Goal: Task Accomplishment & Management: Complete application form

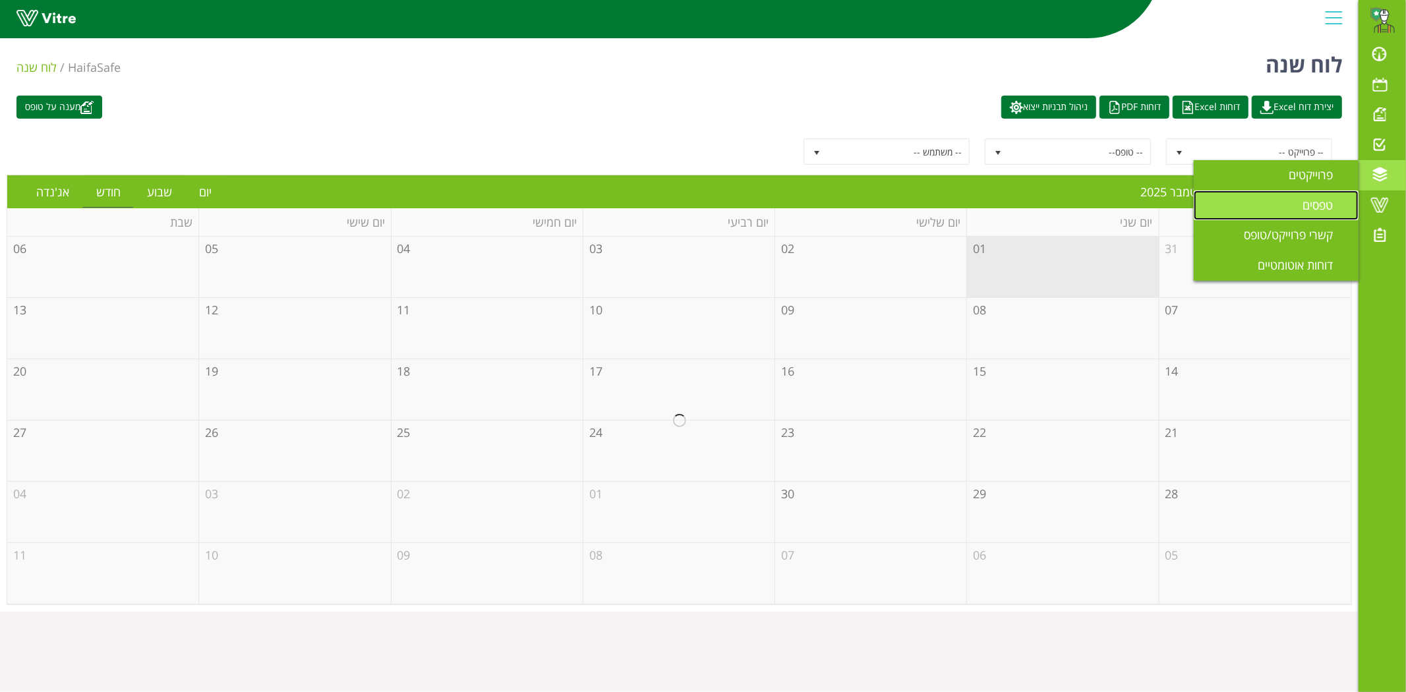
click at [1314, 196] on link "טפסים" at bounding box center [1275, 205] width 165 height 30
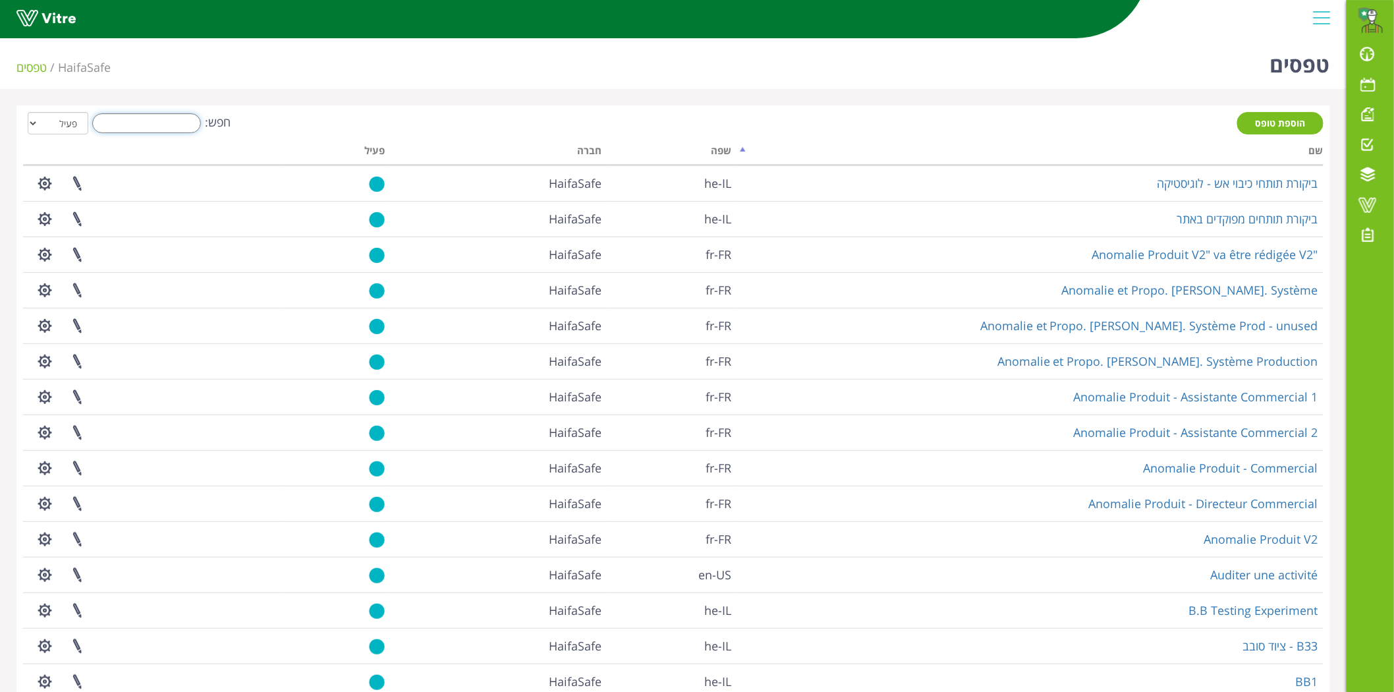
click at [160, 119] on input "חפש:" at bounding box center [146, 123] width 109 height 20
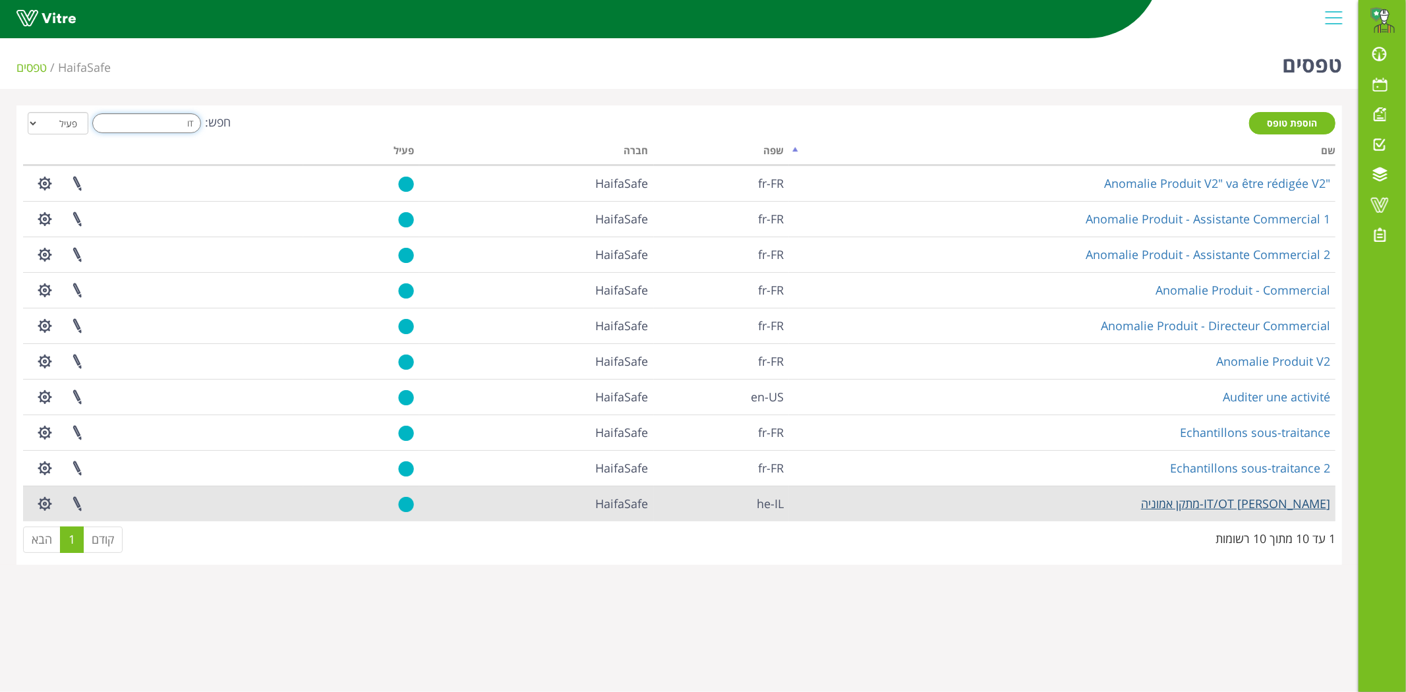
type input "IT"
click at [1246, 503] on link "[PERSON_NAME] IT/OT-מתקן אמוניה" at bounding box center [1235, 504] width 189 height 16
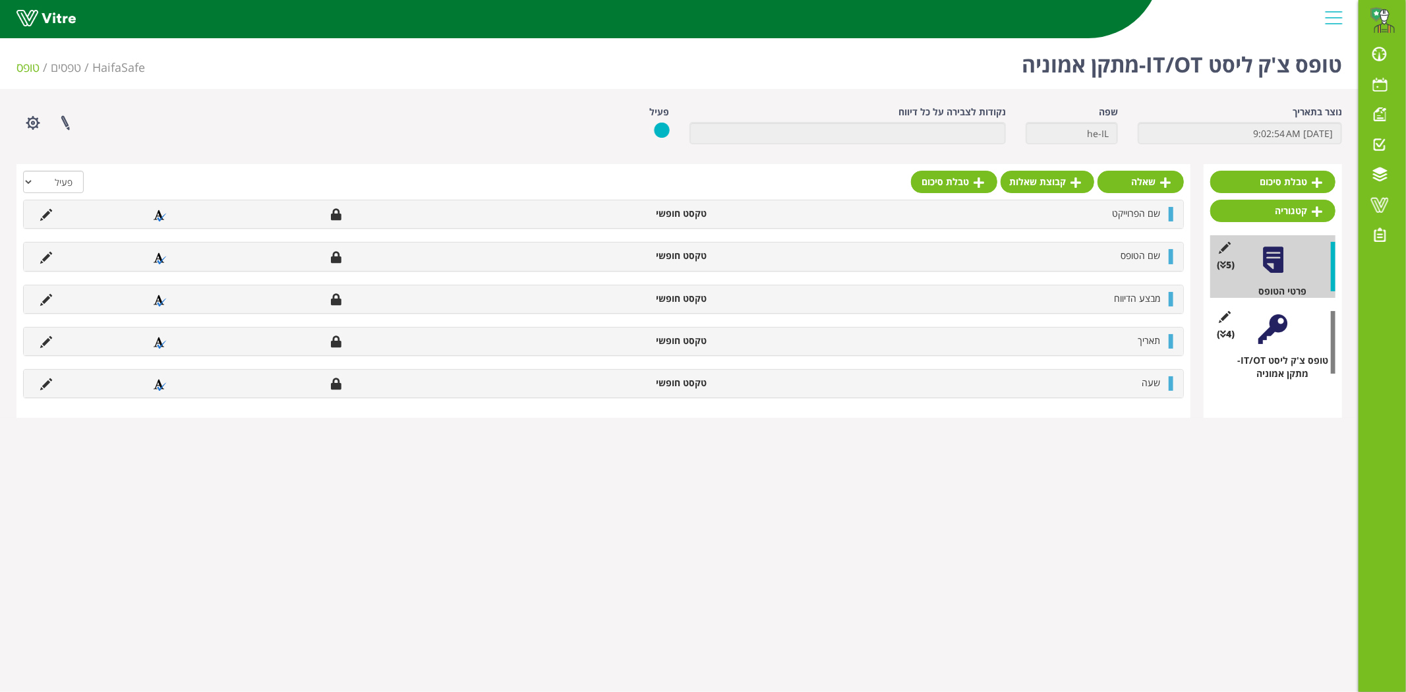
click at [1262, 341] on div at bounding box center [1273, 329] width 30 height 30
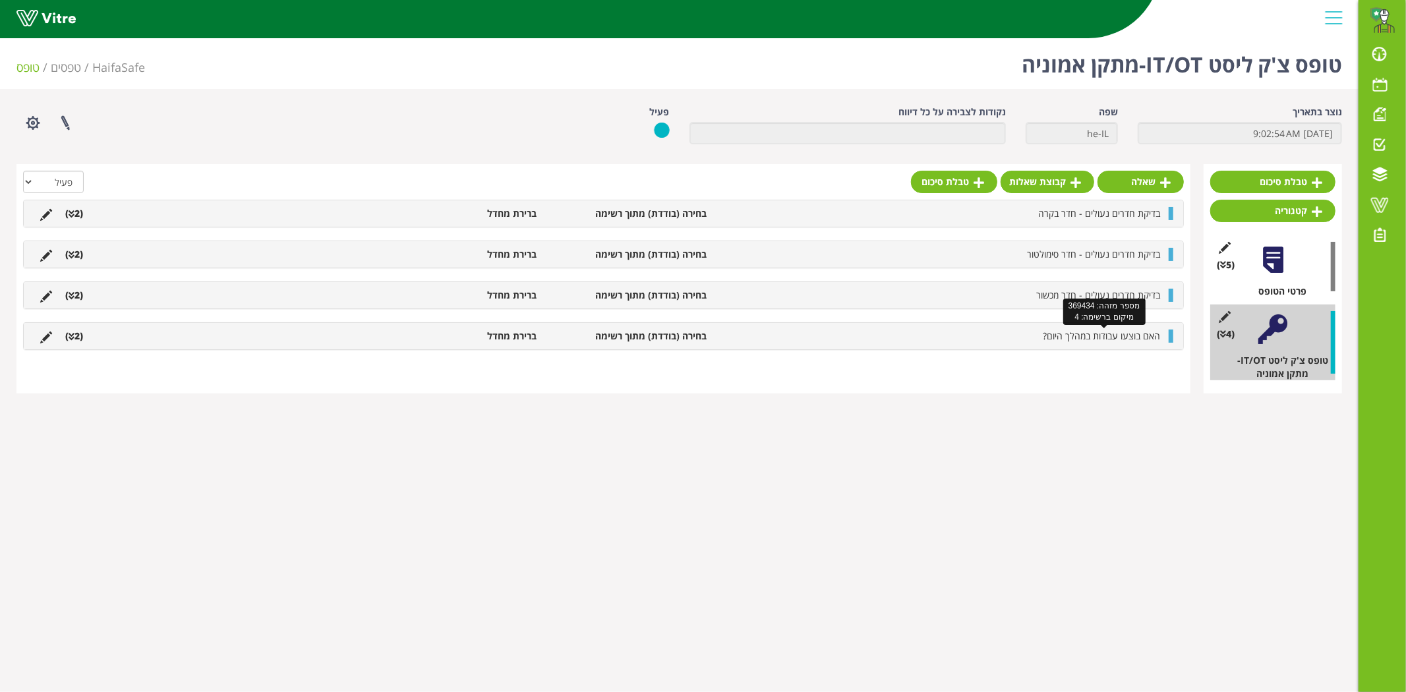
click at [1072, 333] on span "האם בוצעו עבודות במהלך היום?" at bounding box center [1101, 336] width 117 height 13
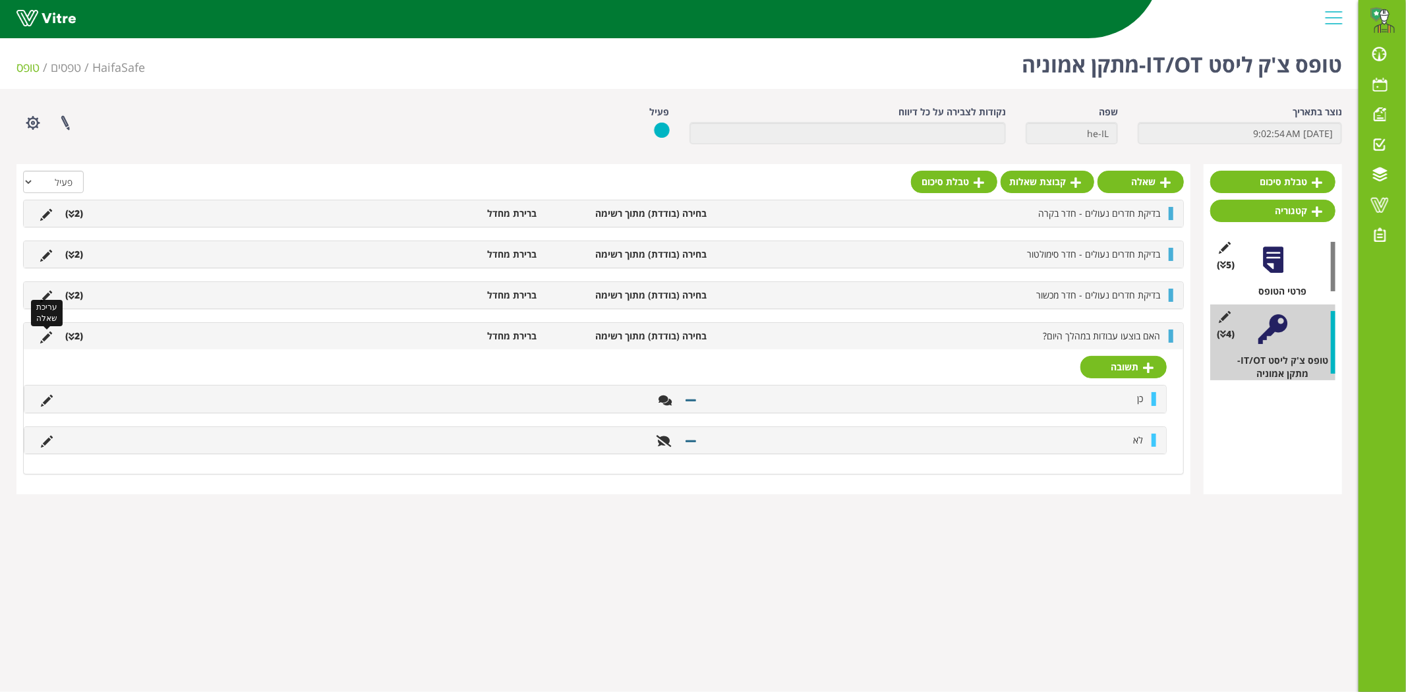
click at [42, 333] on icon at bounding box center [46, 337] width 12 height 12
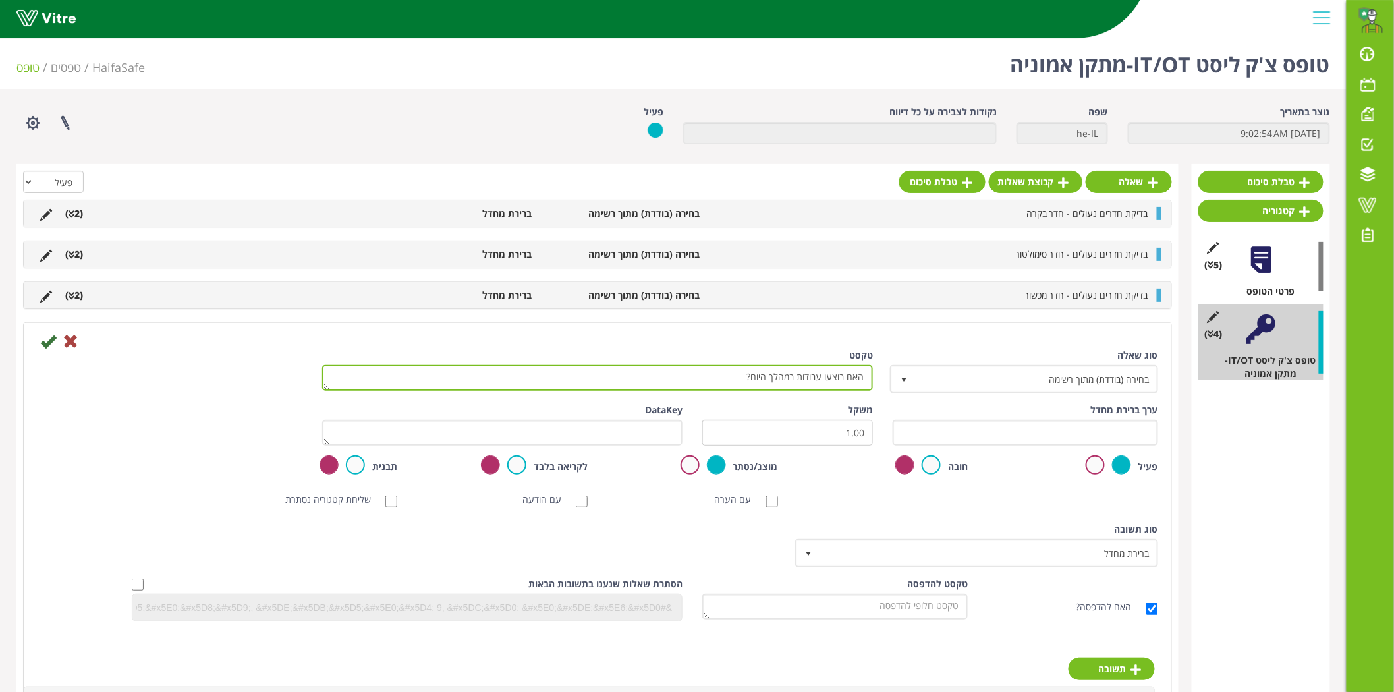
click at [679, 368] on textarea "האם בוצעו עבודות במהלך היום?" at bounding box center [597, 378] width 551 height 26
type textarea "האם בוצעו עבודות במהלך היום? במידה וכן יש לציין היכן."
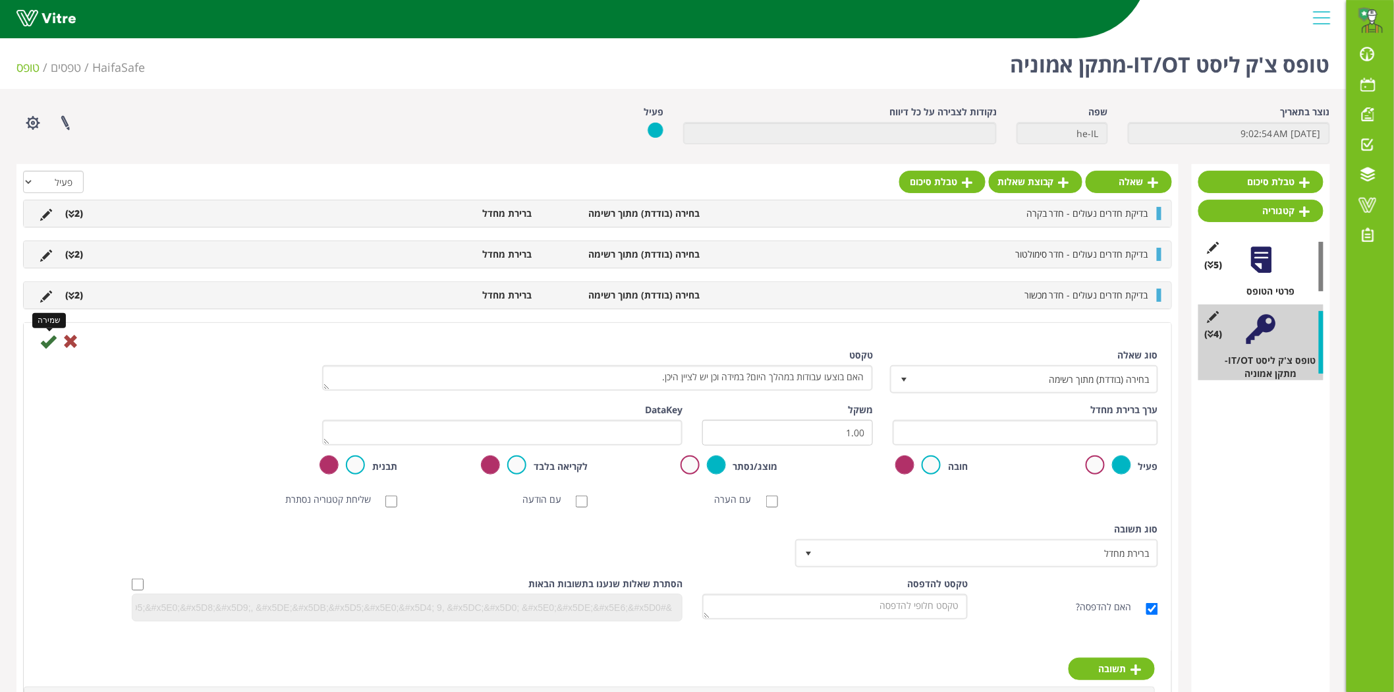
click at [40, 341] on icon at bounding box center [48, 341] width 16 height 16
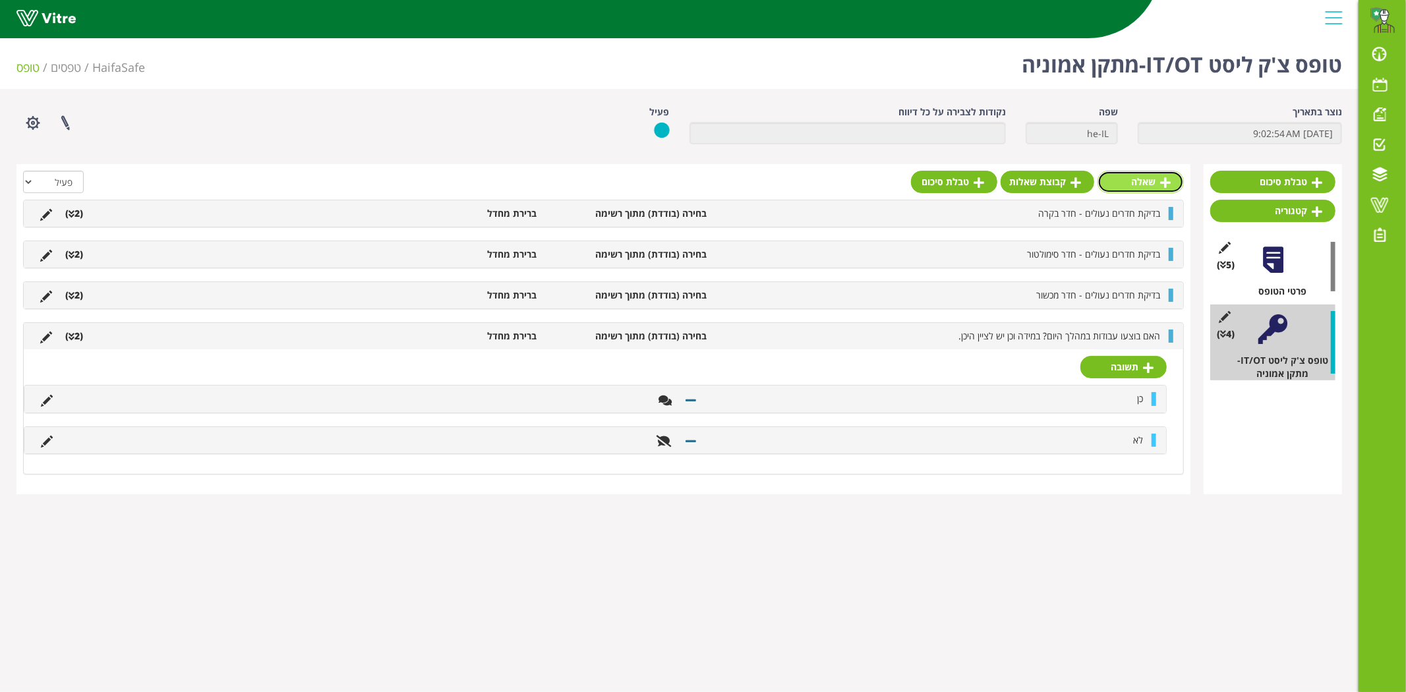
click at [1143, 181] on link "שאלה" at bounding box center [1140, 182] width 86 height 22
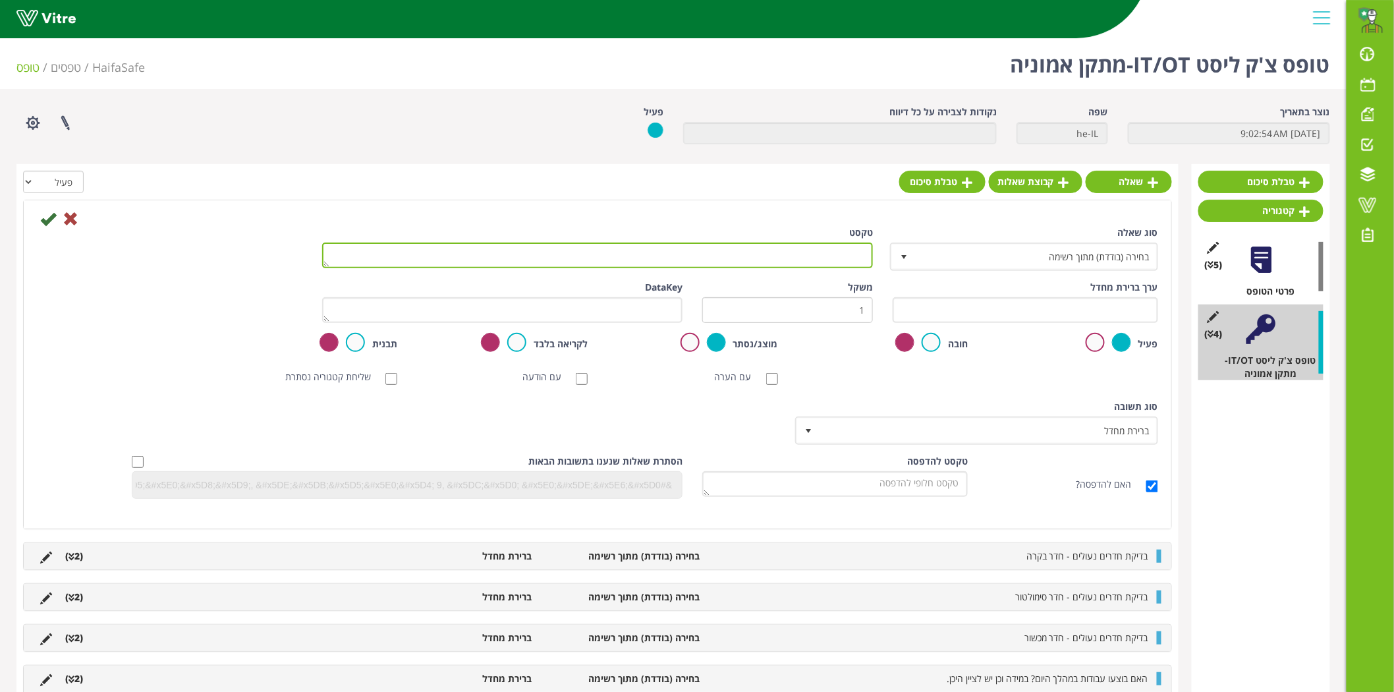
click at [820, 258] on textarea "טקסט" at bounding box center [597, 256] width 551 height 26
type textarea "בדיקת חדרים נעולים-חדר מהנדס"
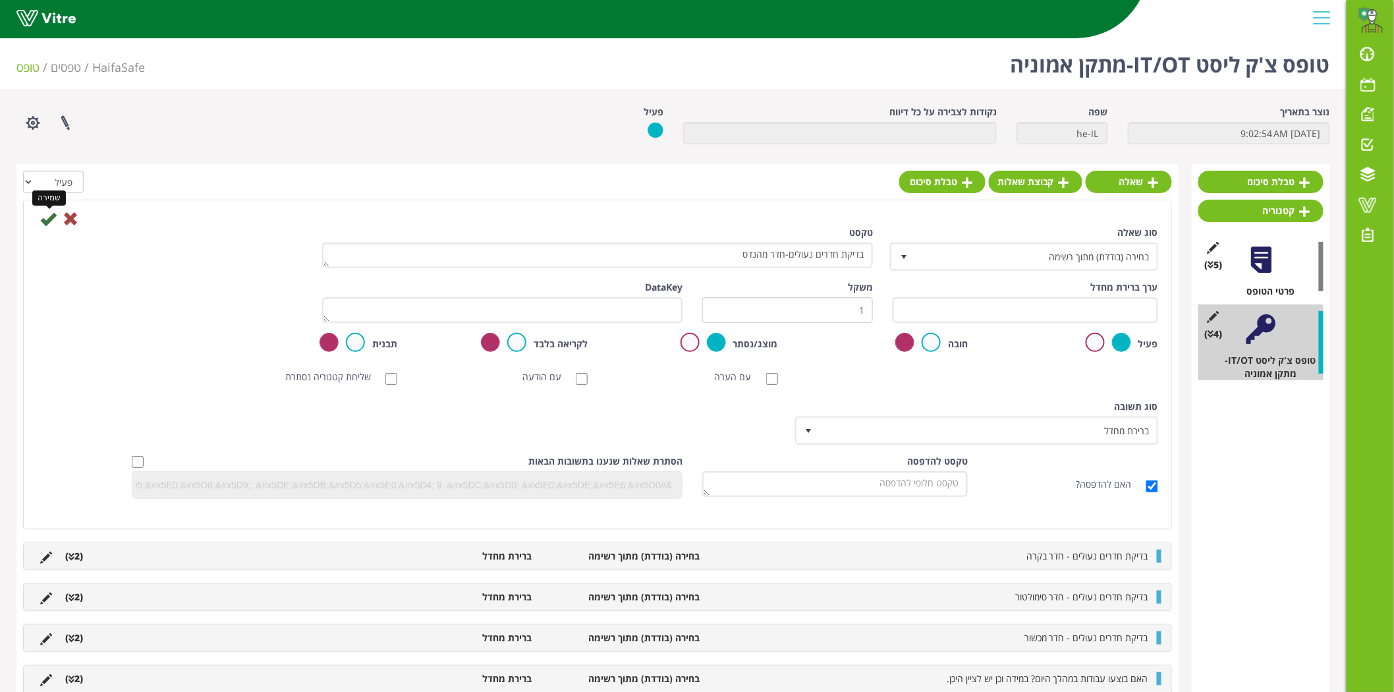
click at [51, 224] on icon at bounding box center [48, 219] width 16 height 16
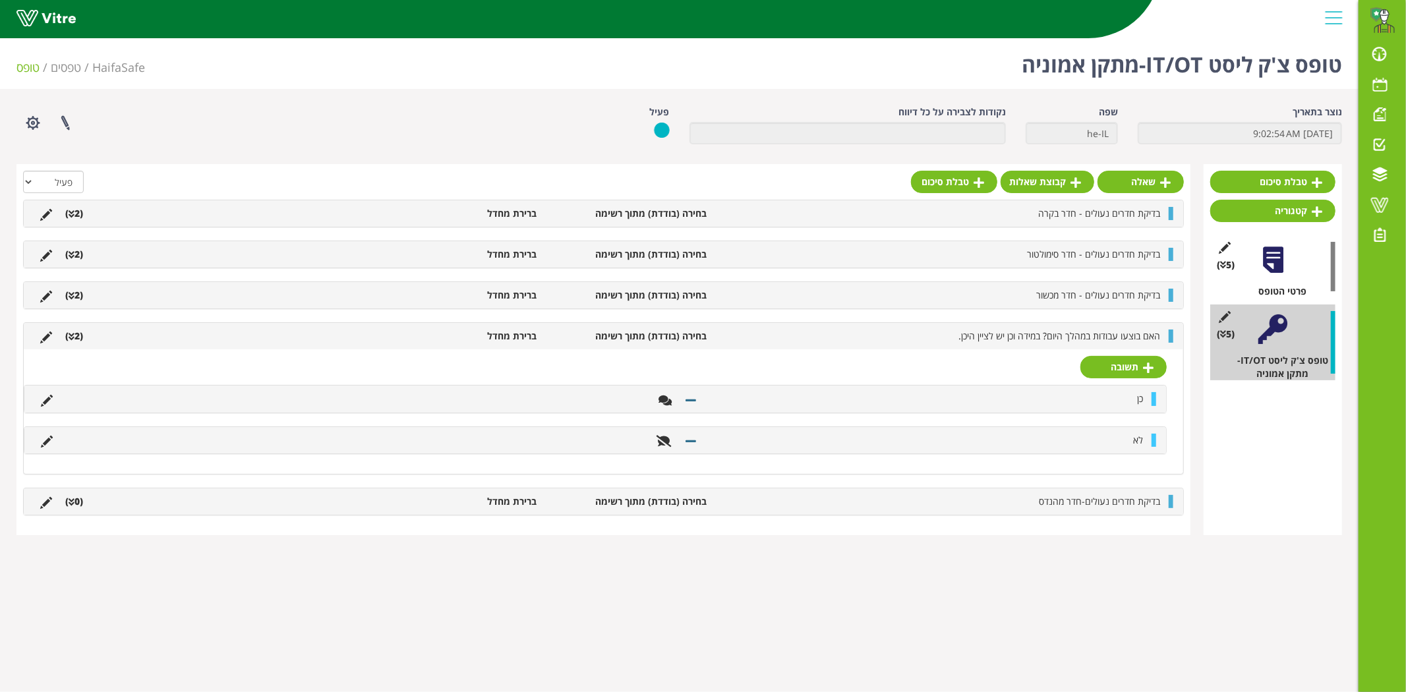
click at [62, 500] on li "(0 )" at bounding box center [74, 501] width 31 height 13
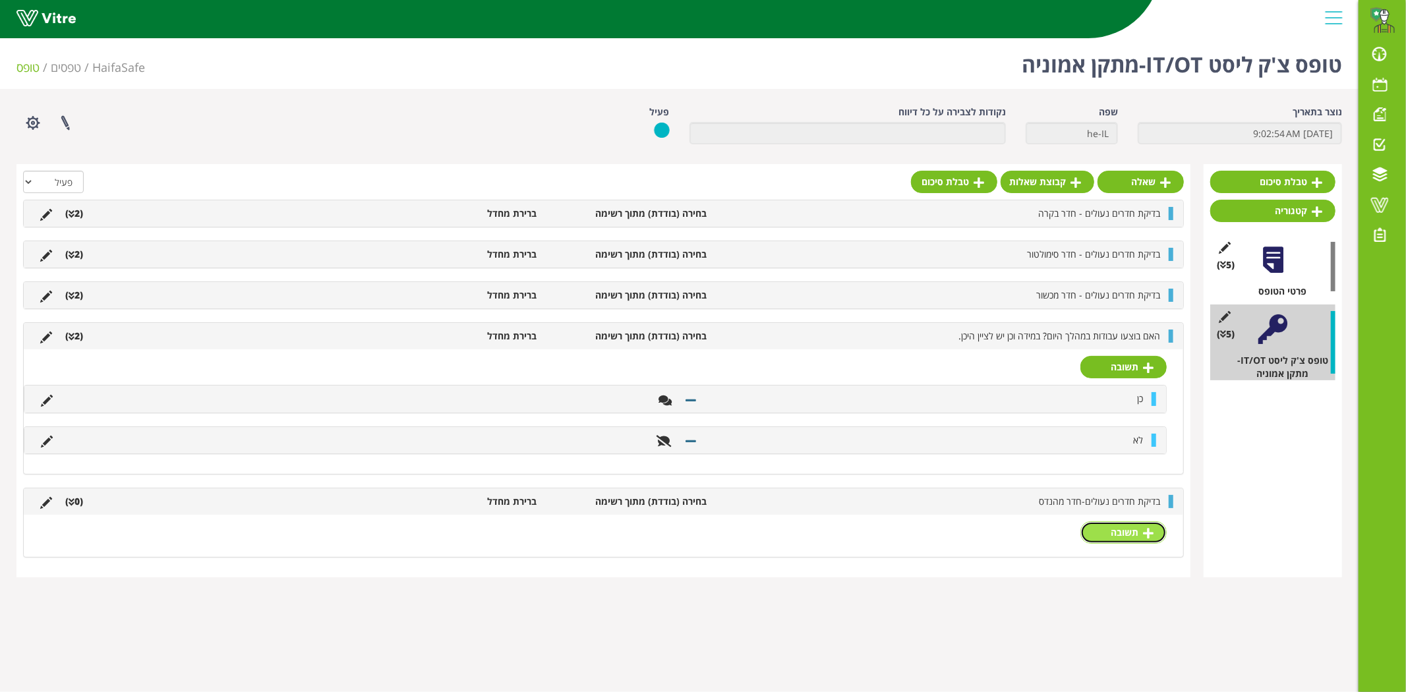
click at [1111, 535] on link "תשובה" at bounding box center [1123, 532] width 86 height 22
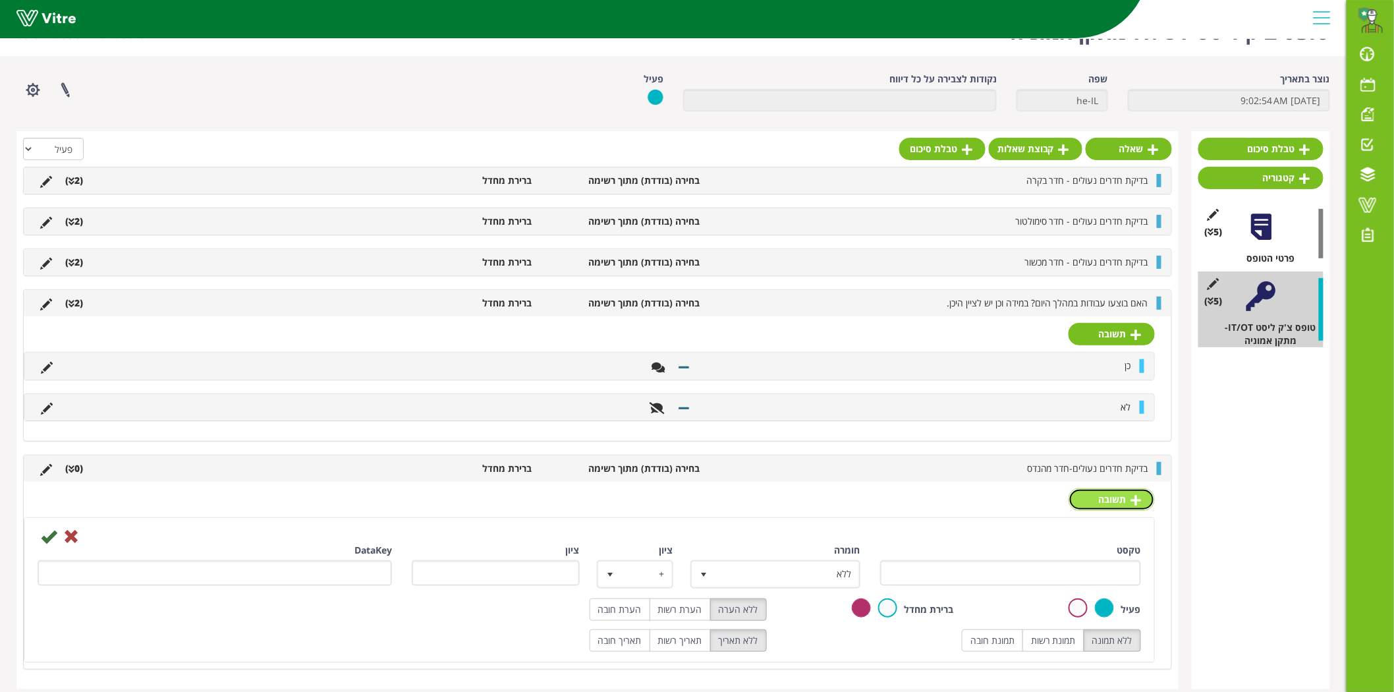
scroll to position [47, 0]
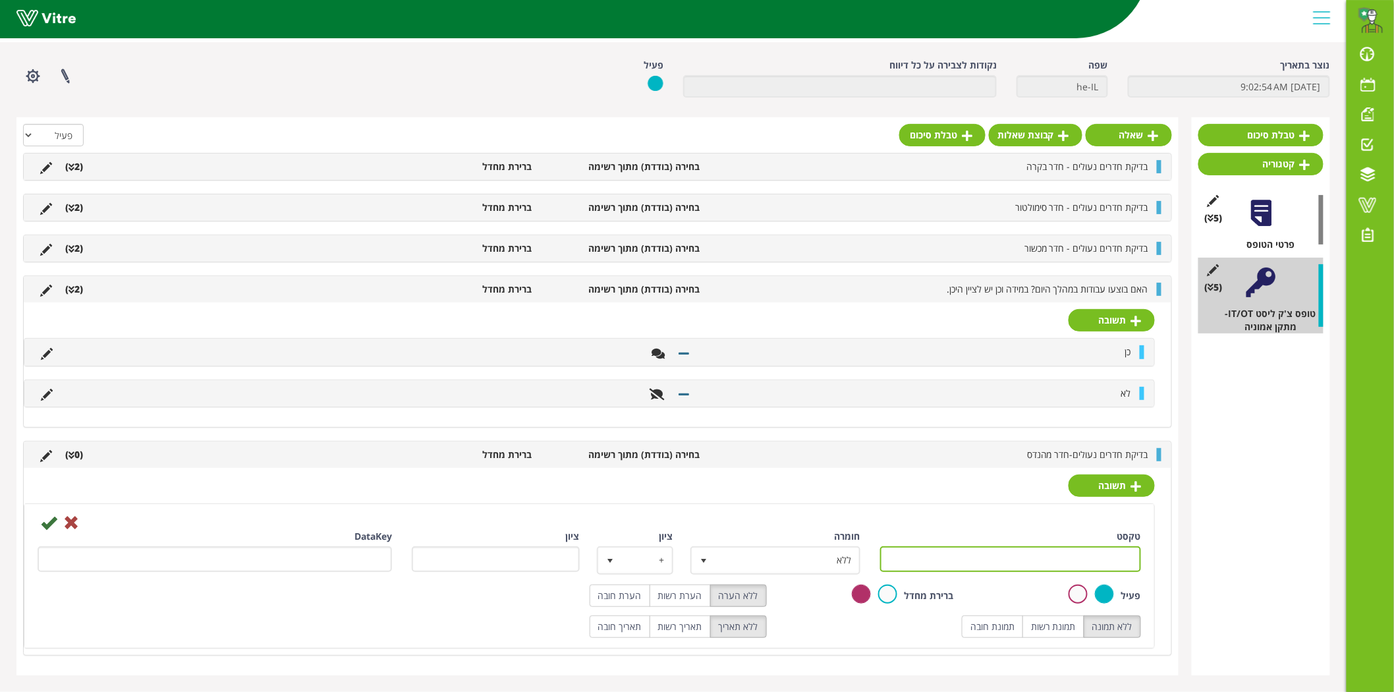
click at [960, 560] on input "טקסט" at bounding box center [1010, 559] width 261 height 26
type input "כן"
click at [46, 524] on icon at bounding box center [49, 523] width 16 height 16
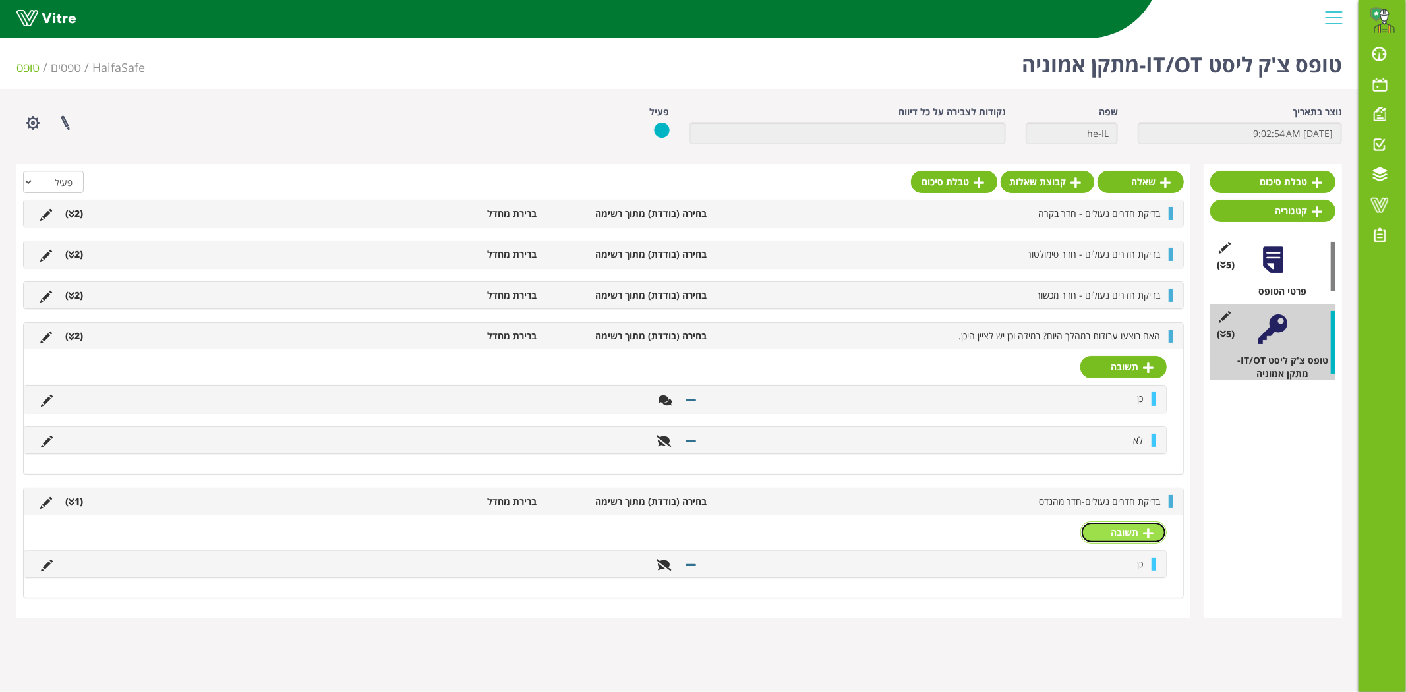
click at [1105, 528] on link "תשובה" at bounding box center [1123, 532] width 86 height 22
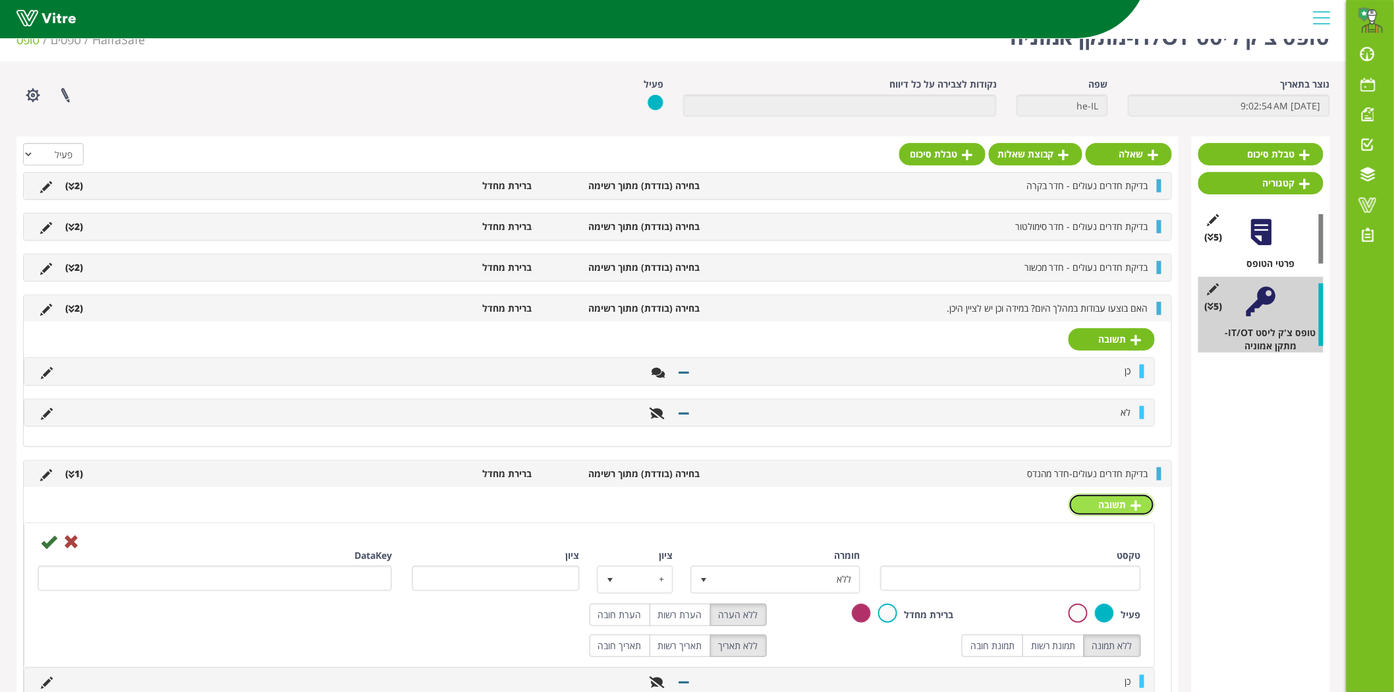
scroll to position [73, 0]
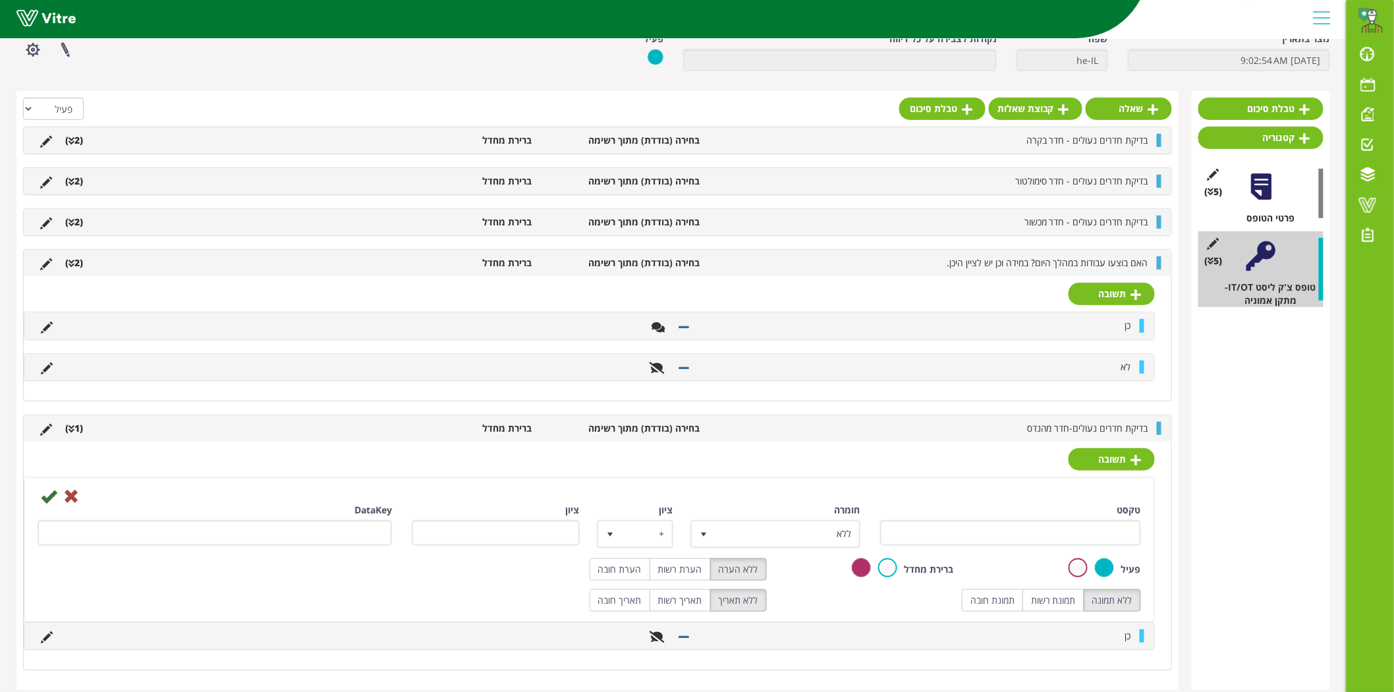
click at [1013, 517] on div "טקסט" at bounding box center [1010, 524] width 261 height 42
click at [1013, 527] on input "טקסט" at bounding box center [1010, 533] width 261 height 26
click at [1037, 532] on input "לא" at bounding box center [1010, 533] width 261 height 26
type input "לא"
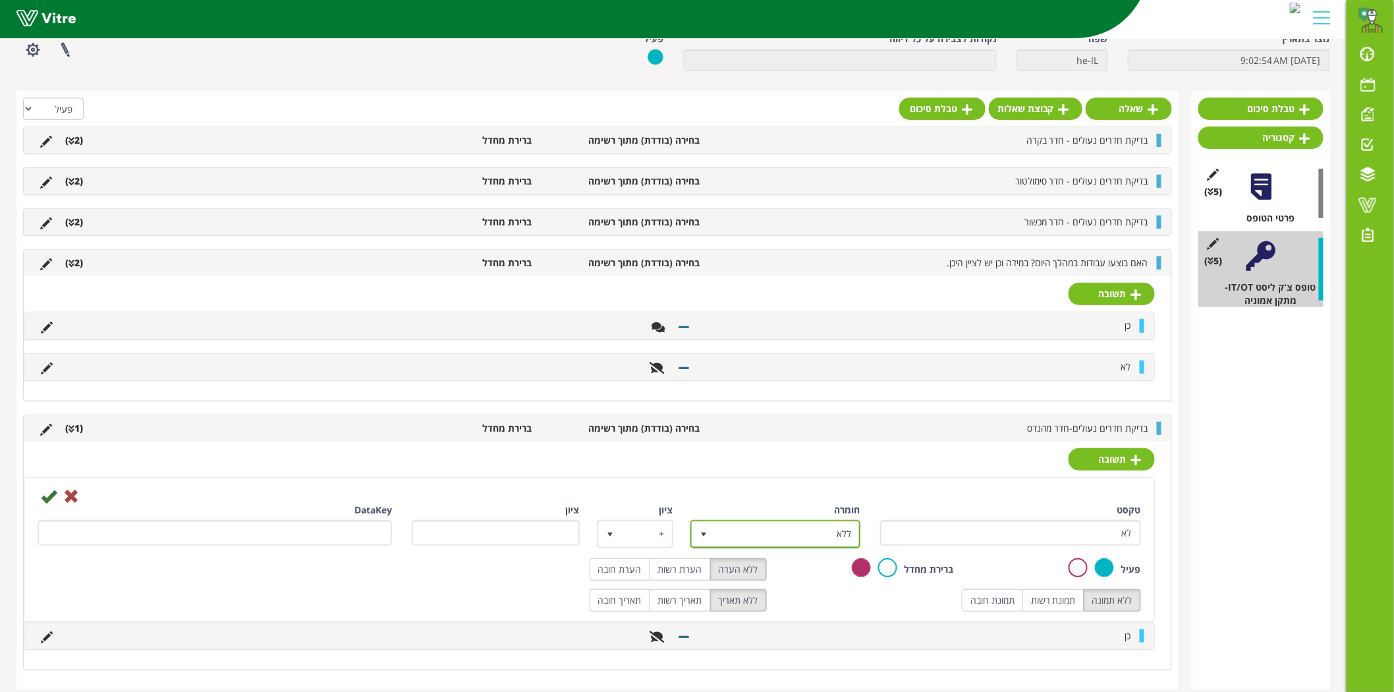
click at [858, 527] on span "ללא" at bounding box center [788, 534] width 144 height 24
click at [824, 604] on li "ליקוי" at bounding box center [764, 603] width 166 height 22
type input "1"
radio input "true"
click at [596, 561] on label "הערת חובה" at bounding box center [620, 569] width 61 height 22
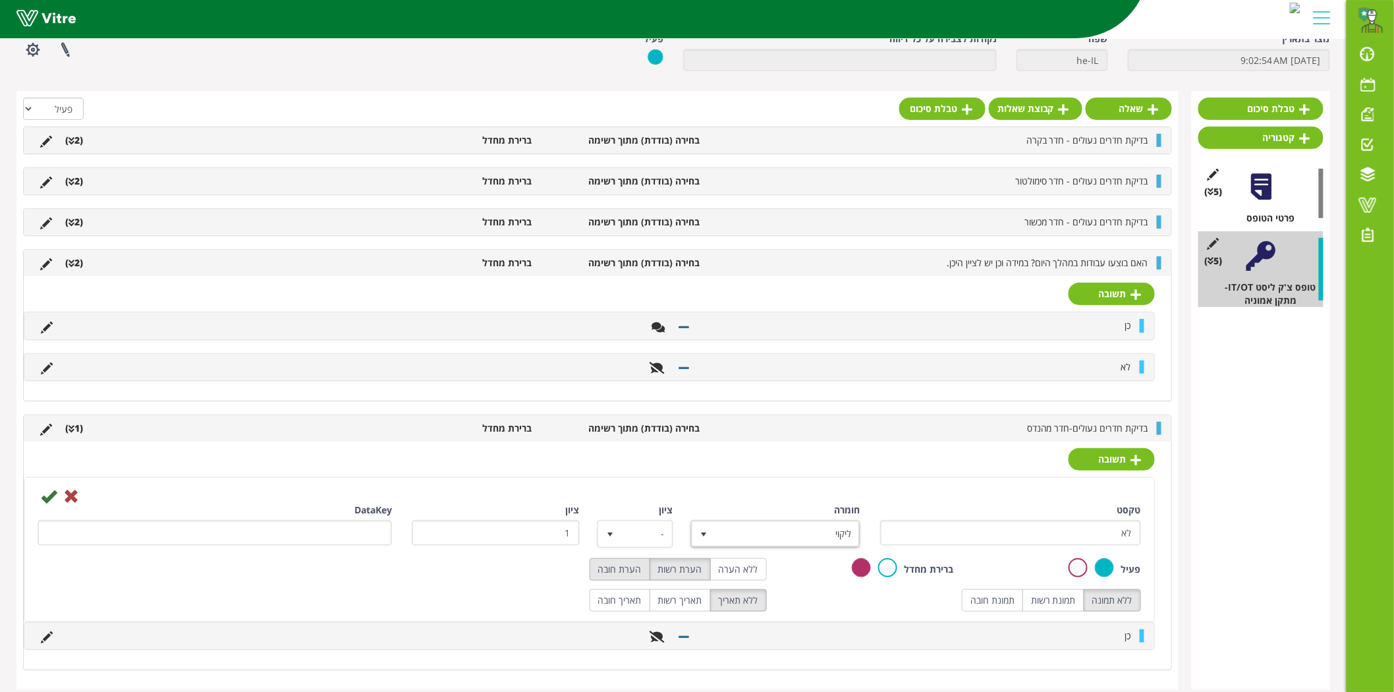
radio input "true"
click at [49, 498] on icon at bounding box center [49, 496] width 16 height 16
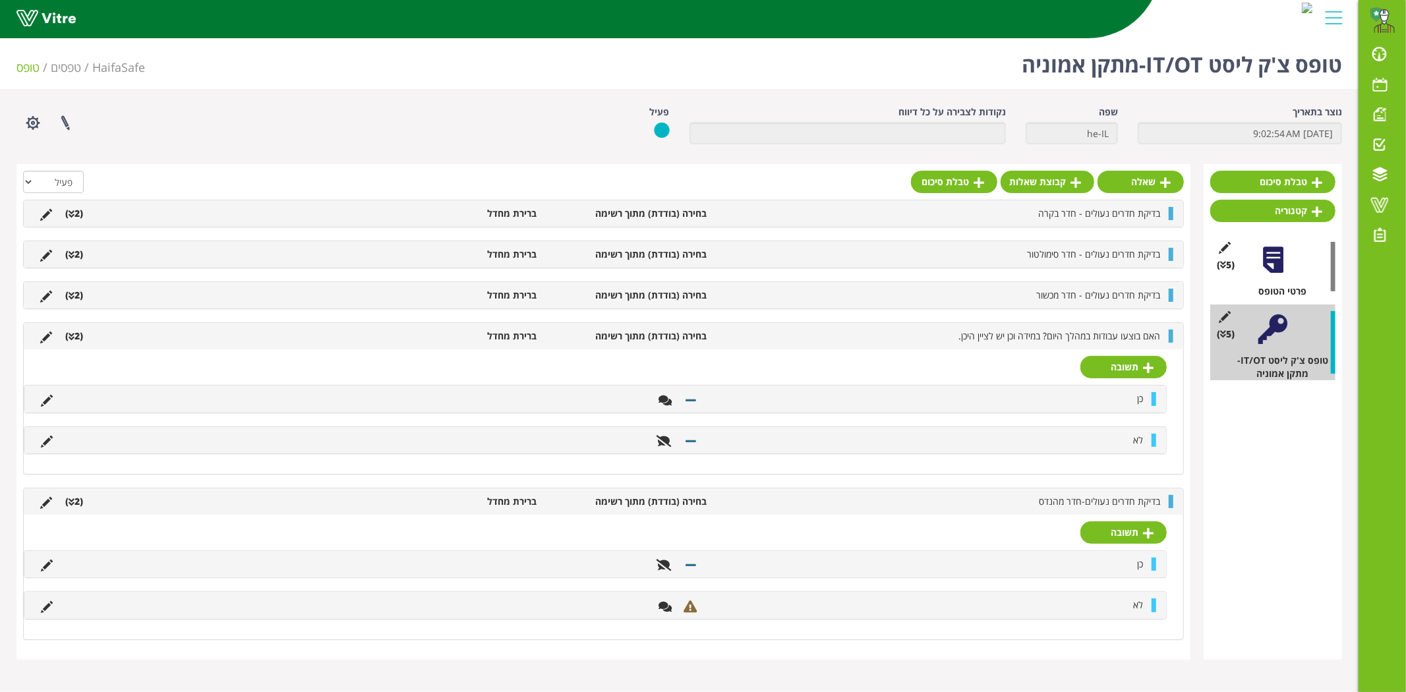
click at [808, 289] on li "בדיקת חדרים נעולים - חדר מכשור" at bounding box center [939, 295] width 453 height 13
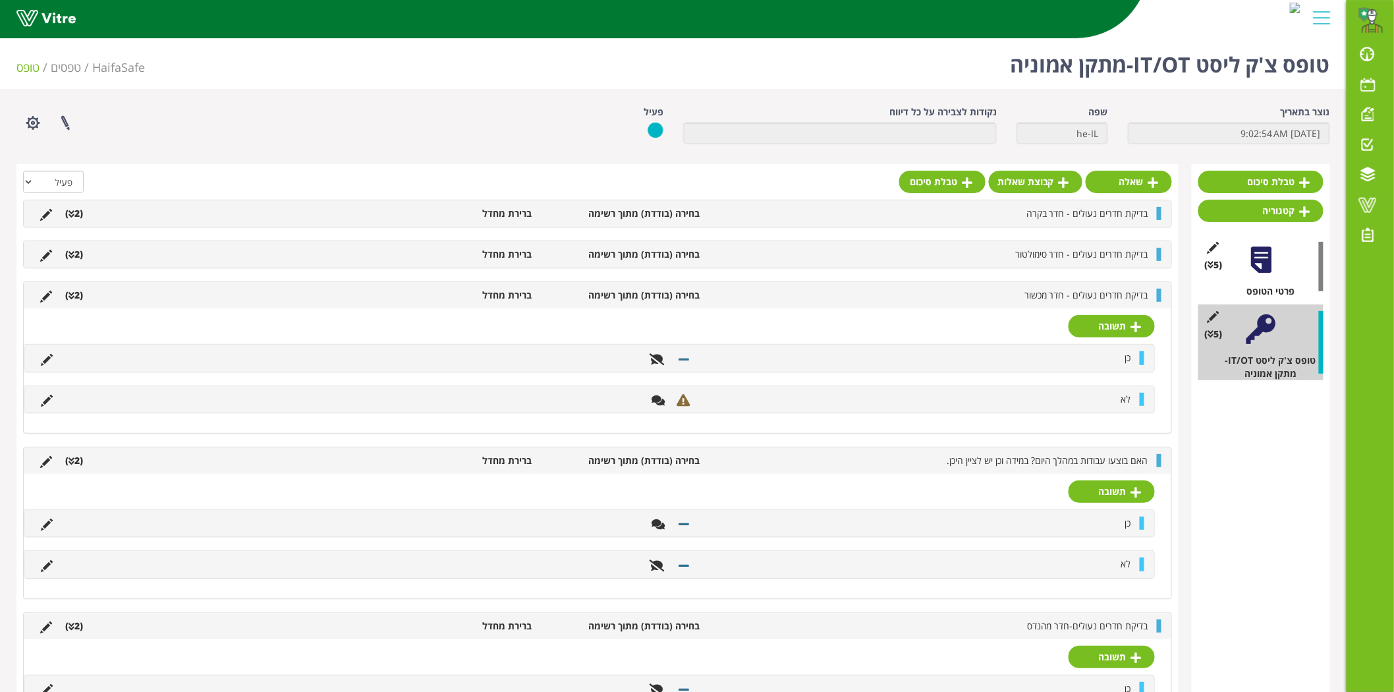
click at [1244, 272] on div "(5 ) פרטי הטופס" at bounding box center [1261, 266] width 125 height 63
